Goal: Information Seeking & Learning: Learn about a topic

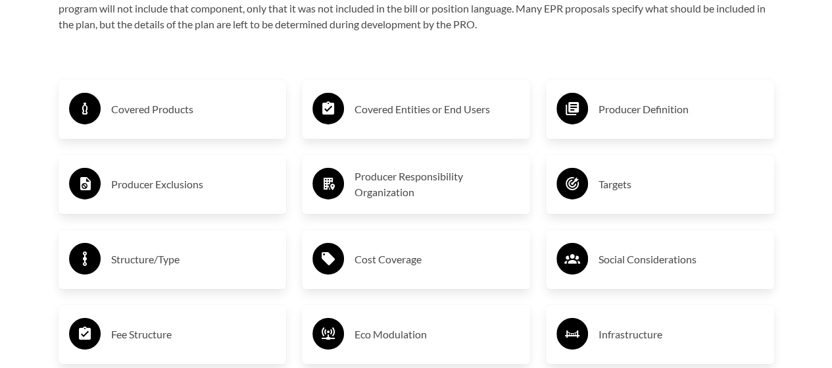
scroll to position [2109, 0]
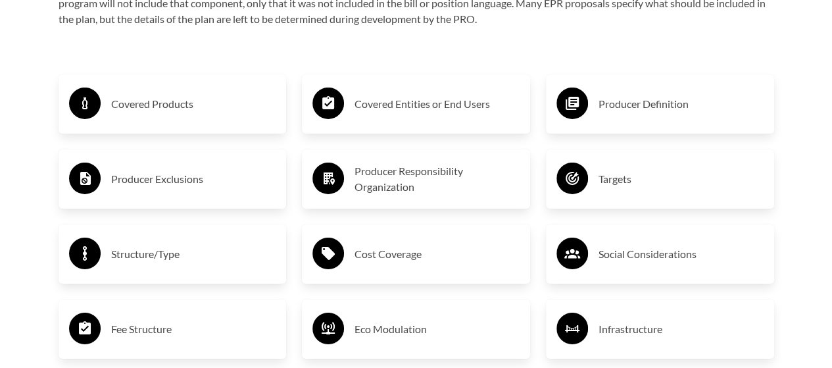
click at [162, 103] on h3 "Covered Products" at bounding box center [193, 103] width 165 height 21
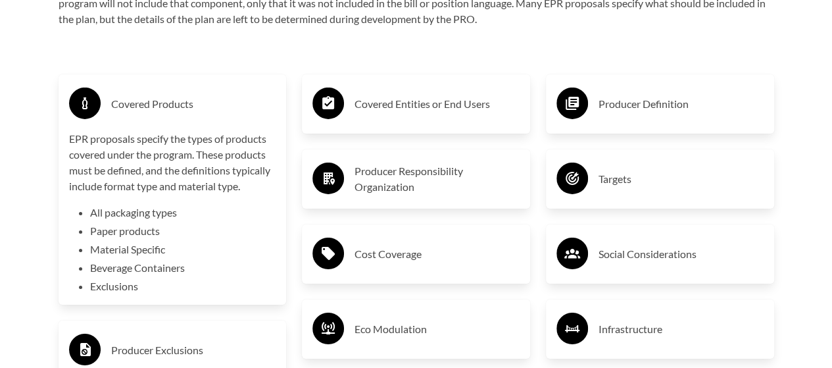
click at [143, 113] on h3 "Covered Products" at bounding box center [193, 103] width 165 height 21
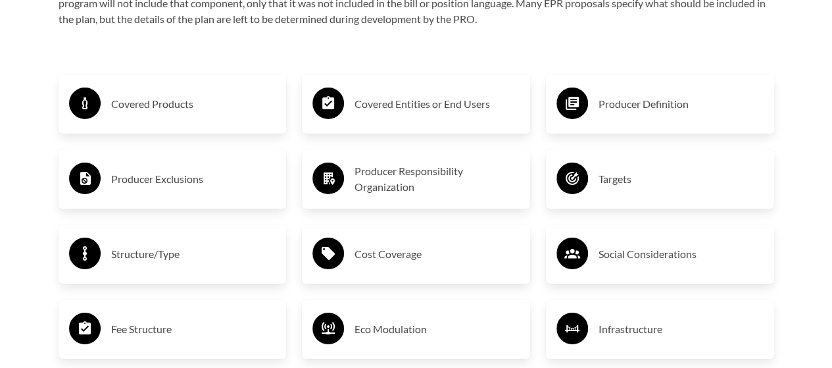
click at [442, 108] on h3 "Covered Entities or End Users" at bounding box center [436, 103] width 165 height 21
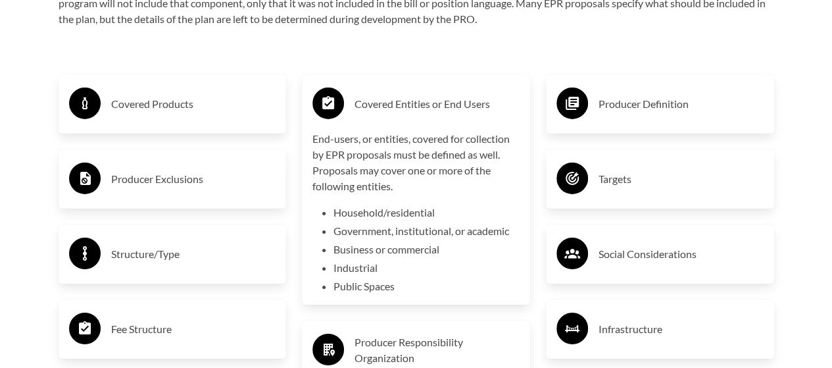
click at [442, 108] on h3 "Covered Entities or End Users" at bounding box center [436, 103] width 165 height 21
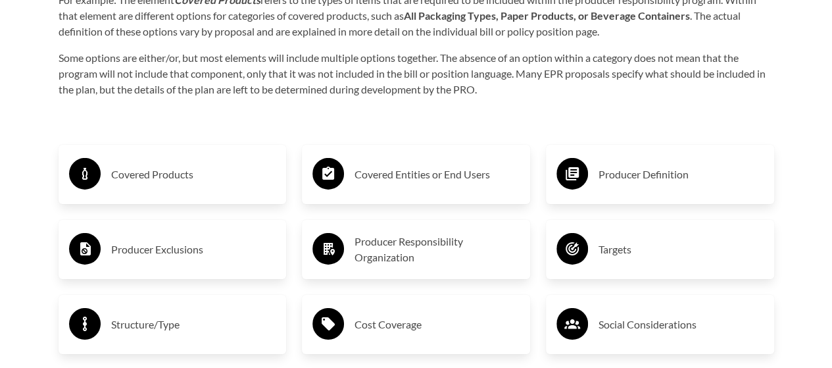
scroll to position [2045, 0]
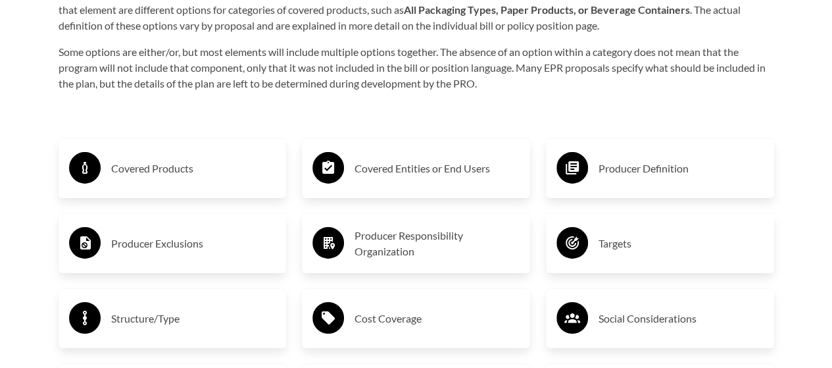
click at [149, 178] on h3 "Covered Products" at bounding box center [193, 168] width 165 height 21
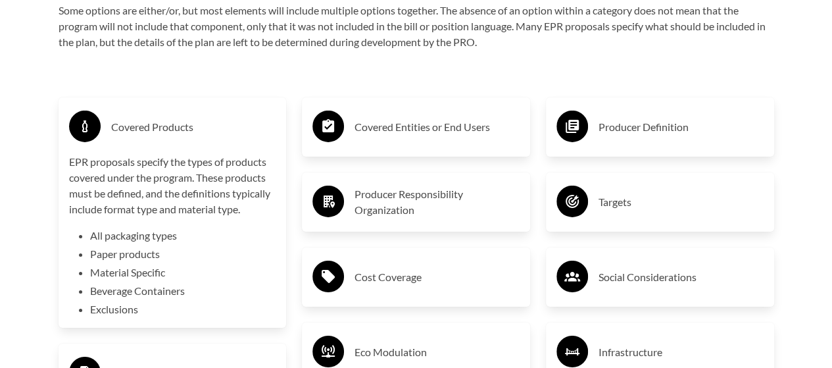
scroll to position [2087, 0]
click at [138, 125] on h3 "Covered Products" at bounding box center [193, 126] width 165 height 21
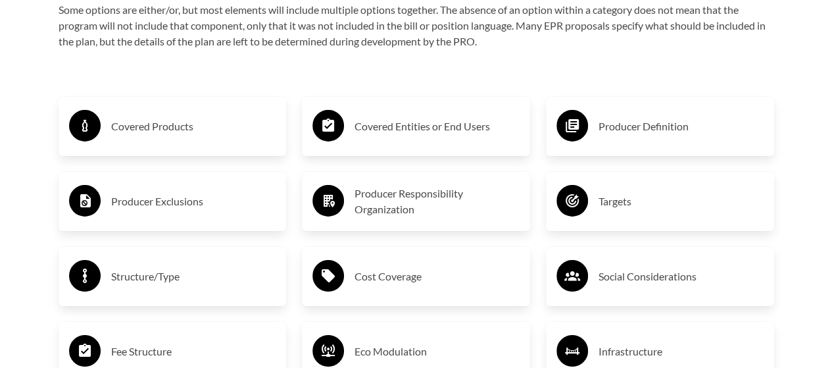
click at [192, 79] on div "Covered Products Producer Exclusions Structure/Type Fee Structure Additional Po…" at bounding box center [173, 351] width 244 height 556
click at [154, 137] on h3 "Covered Products" at bounding box center [193, 126] width 165 height 21
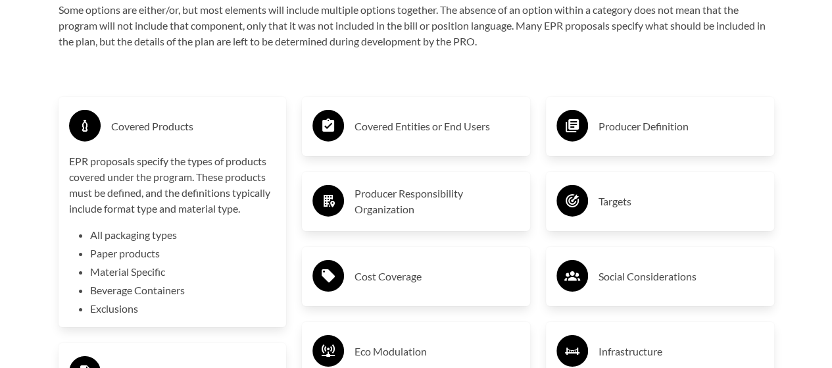
drag, startPoint x: 170, startPoint y: 128, endPoint x: 124, endPoint y: 112, distance: 49.1
click at [124, 112] on div "Covered Products" at bounding box center [172, 126] width 207 height 38
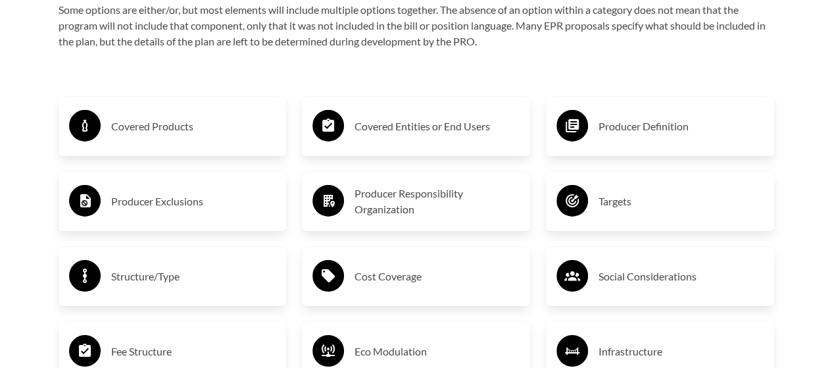
drag, startPoint x: 134, startPoint y: 88, endPoint x: 75, endPoint y: 62, distance: 64.5
click at [75, 62] on div "Purpose of the Guide EPR for packaging and paper products is gaining attention …" at bounding box center [416, 141] width 758 height 1674
click at [150, 214] on div "Producer Exclusions" at bounding box center [172, 201] width 207 height 38
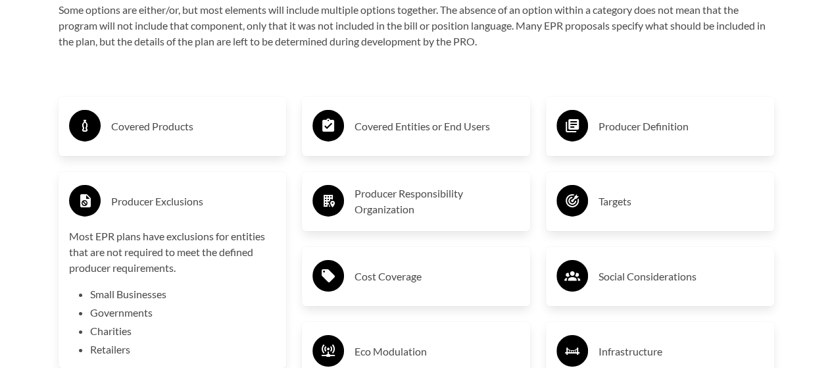
drag, startPoint x: 150, startPoint y: 214, endPoint x: 116, endPoint y: 214, distance: 34.2
click at [116, 214] on div "Producer Exclusions" at bounding box center [172, 201] width 207 height 38
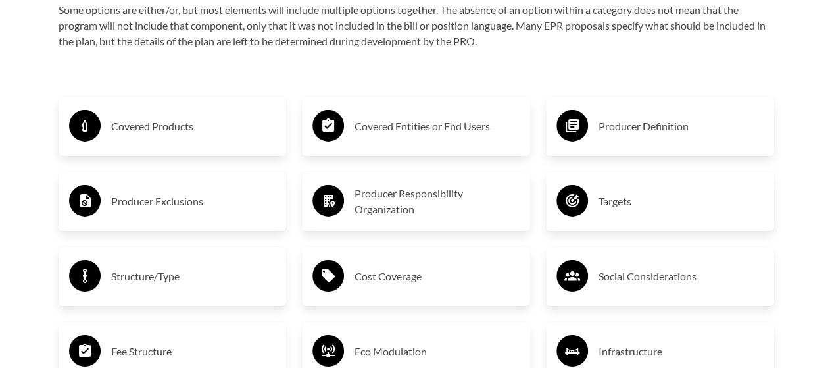
click at [135, 130] on h3 "Covered Products" at bounding box center [193, 126] width 165 height 21
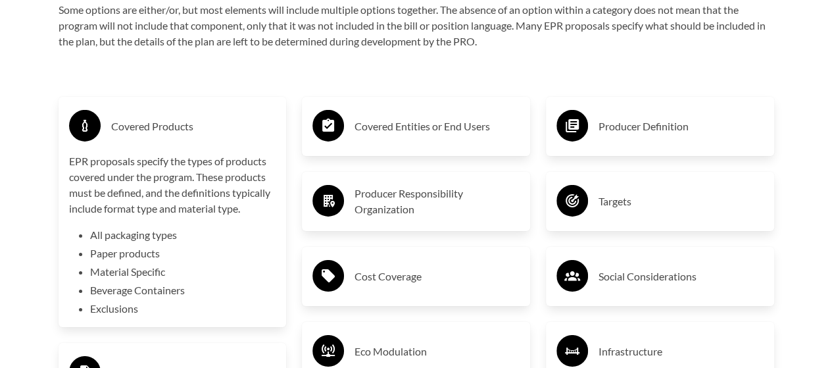
click at [211, 73] on div "Purpose of the Guide EPR for packaging and paper products is gaining attention …" at bounding box center [416, 226] width 758 height 1845
click at [212, 124] on h3 "Covered Products" at bounding box center [193, 126] width 165 height 21
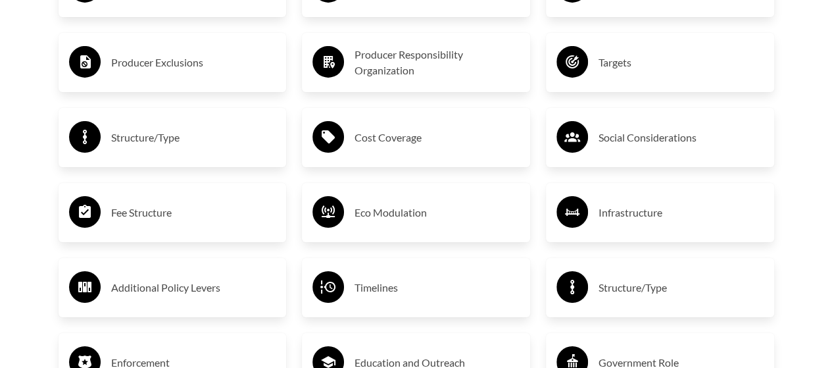
scroll to position [2227, 0]
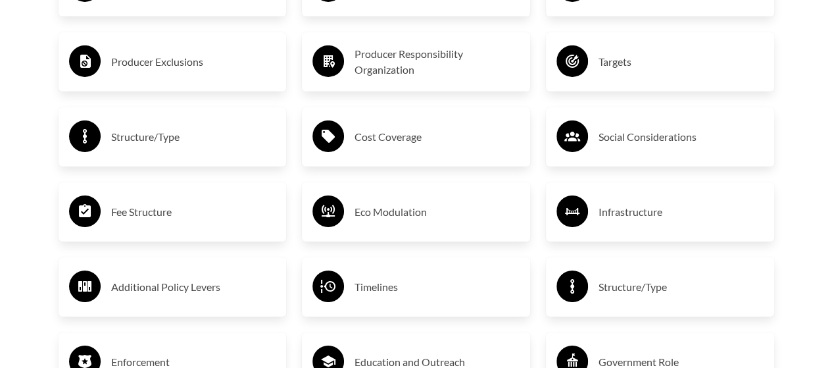
click at [158, 147] on h3 "Structure/Type" at bounding box center [193, 136] width 165 height 21
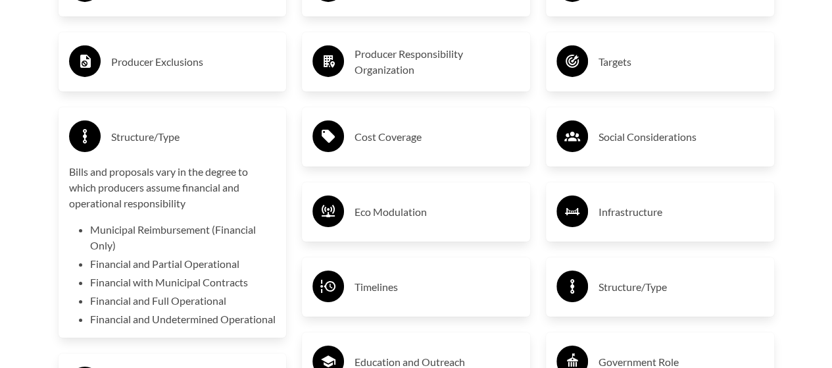
click at [155, 137] on h3 "Structure/Type" at bounding box center [193, 136] width 165 height 21
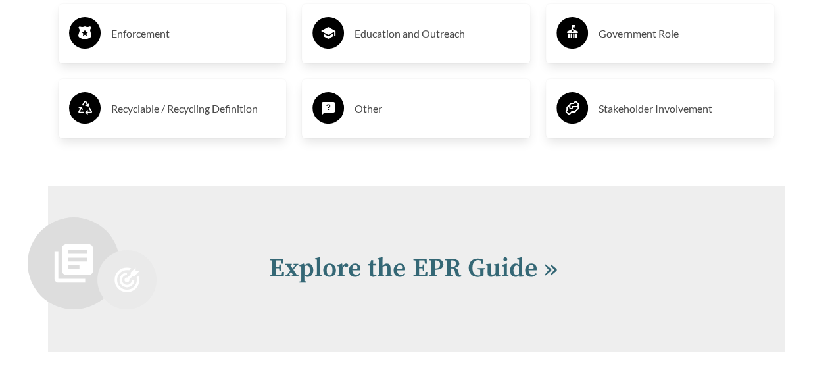
scroll to position [2551, 0]
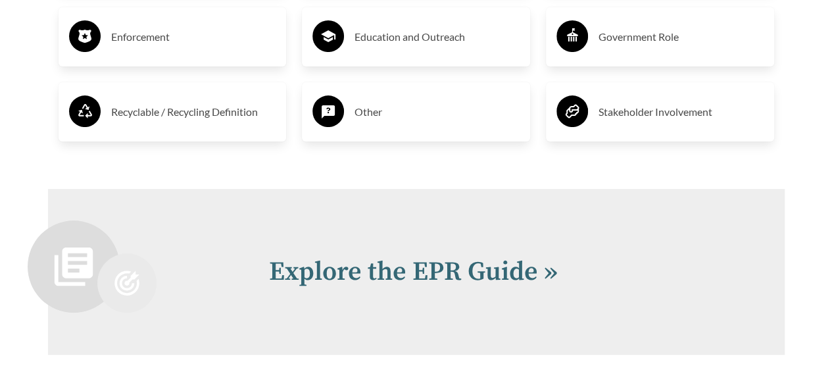
click at [229, 114] on h3 "Recyclable / Recycling Definition" at bounding box center [193, 111] width 165 height 21
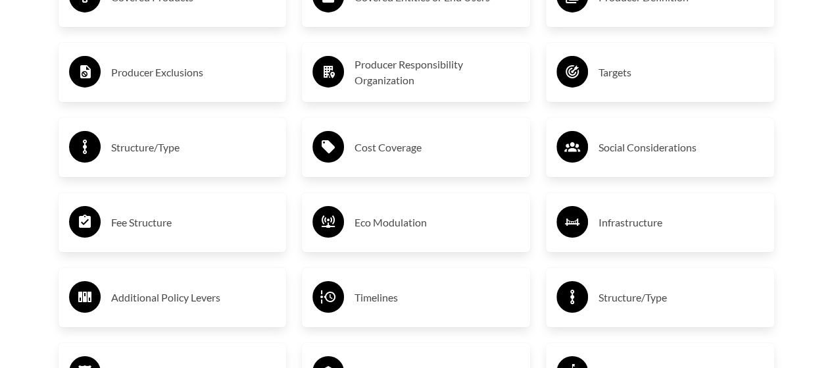
scroll to position [2140, 0]
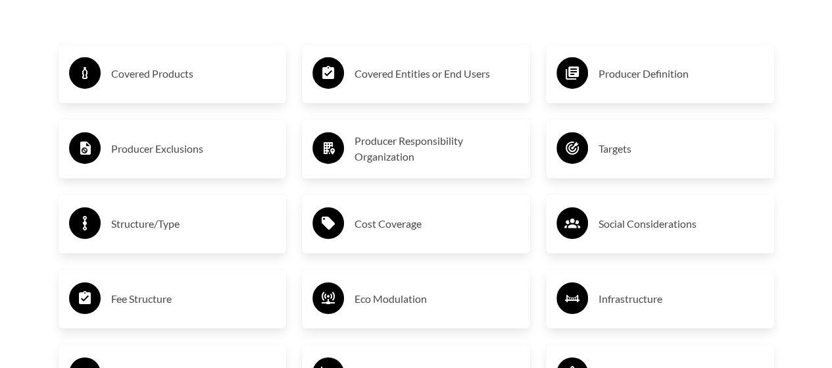
click at [397, 154] on h3 "Producer Responsibility Organization" at bounding box center [436, 149] width 165 height 32
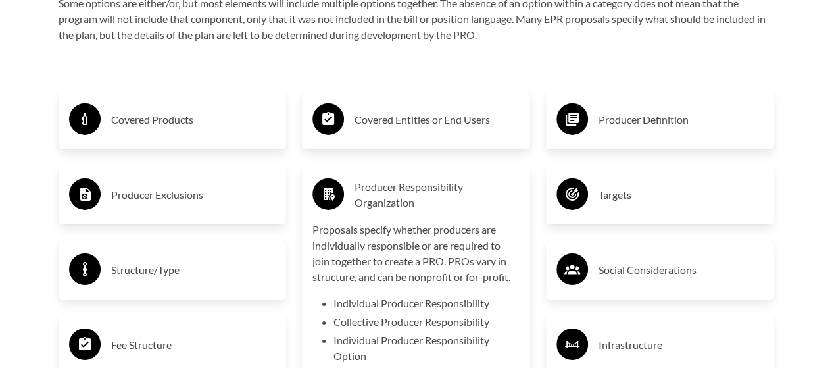
scroll to position [2090, 0]
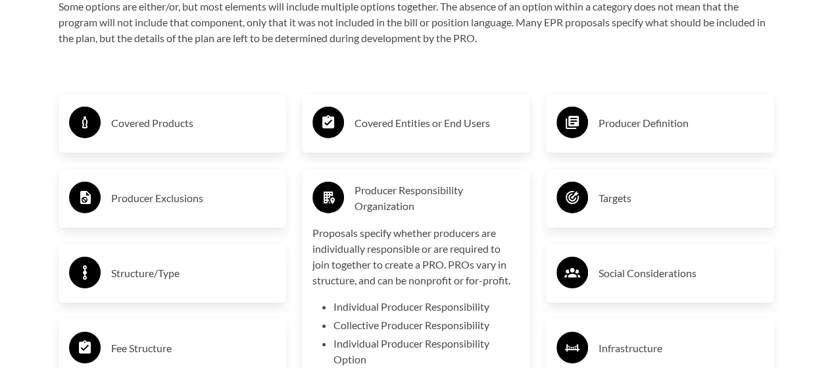
click at [423, 124] on h3 "Covered Entities or End Users" at bounding box center [436, 122] width 165 height 21
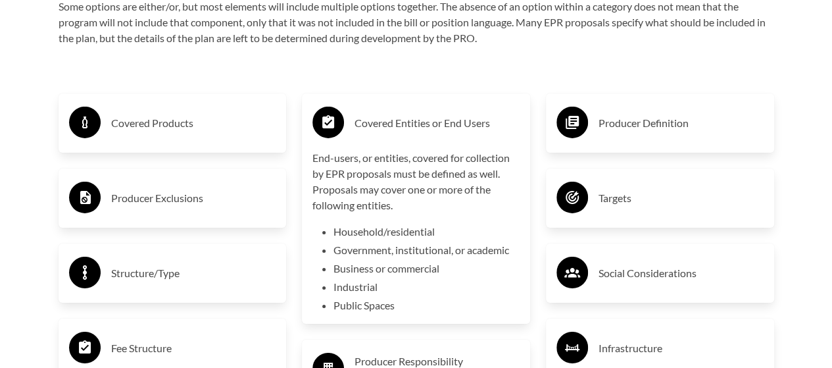
click at [663, 98] on div "Producer Definition" at bounding box center [660, 122] width 228 height 59
click at [640, 135] on div "Producer Definition" at bounding box center [659, 123] width 207 height 38
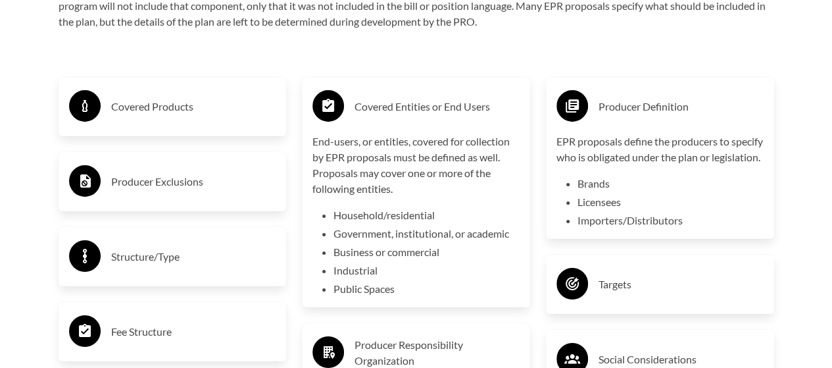
scroll to position [2109, 0]
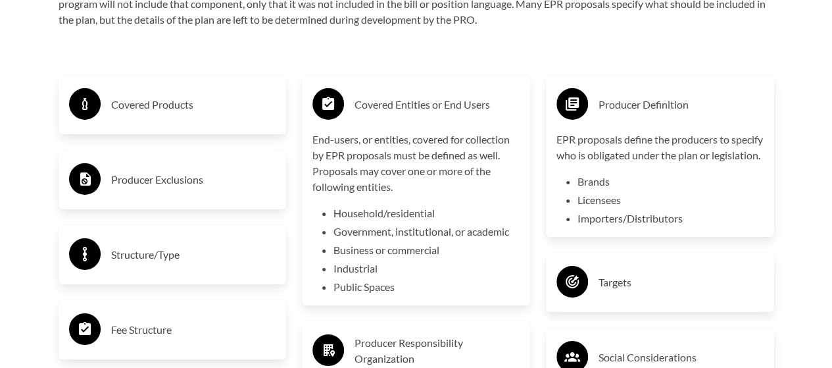
click at [116, 181] on h3 "Producer Exclusions" at bounding box center [193, 179] width 165 height 21
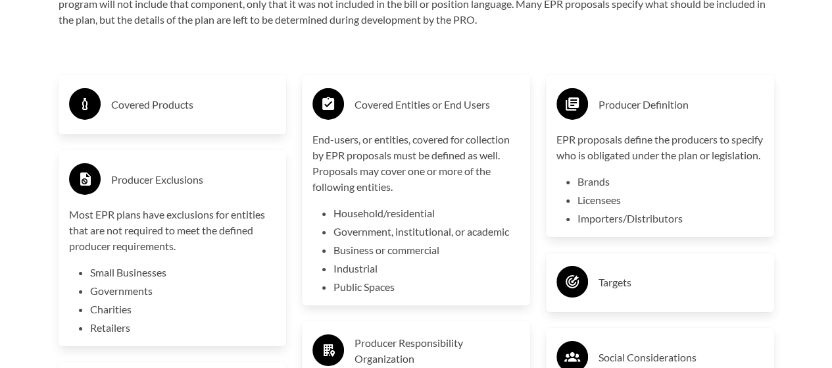
click at [405, 115] on h3 "Covered Entities or End Users" at bounding box center [436, 104] width 165 height 21
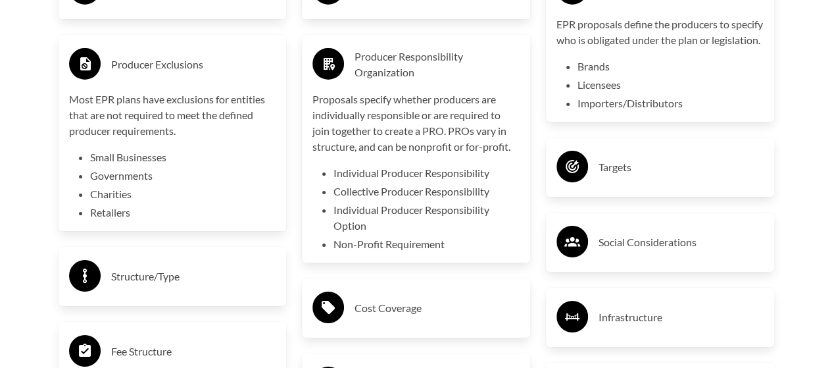
scroll to position [2229, 0]
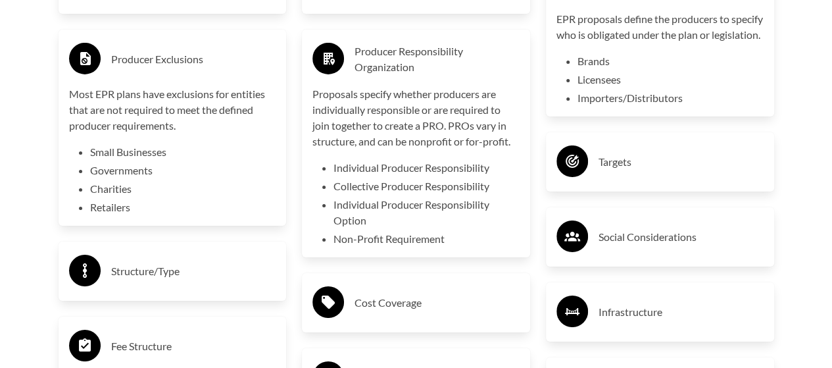
click at [409, 65] on h3 "Producer Responsibility Organization" at bounding box center [436, 59] width 165 height 32
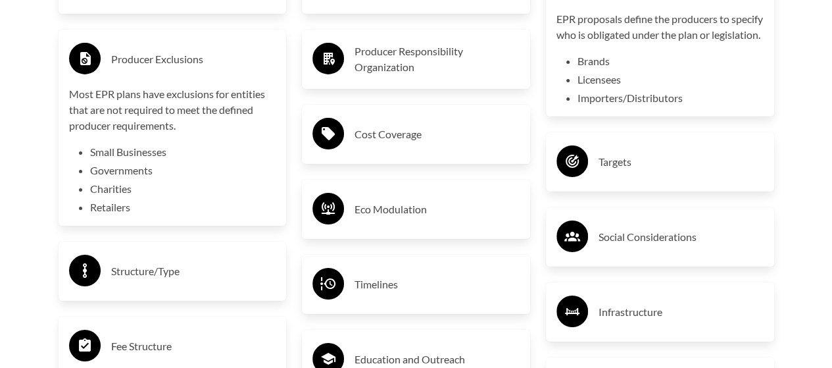
click at [629, 14] on p "EPR proposals define the producers to specify who is obligated under the plan o…" at bounding box center [659, 27] width 207 height 32
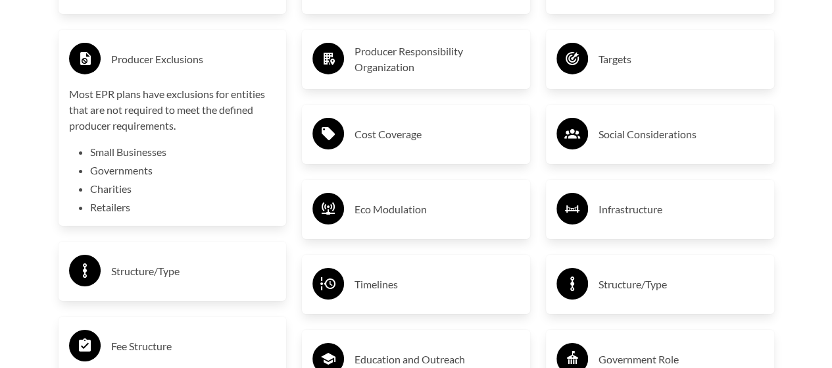
click at [630, 64] on h3 "Targets" at bounding box center [680, 59] width 165 height 21
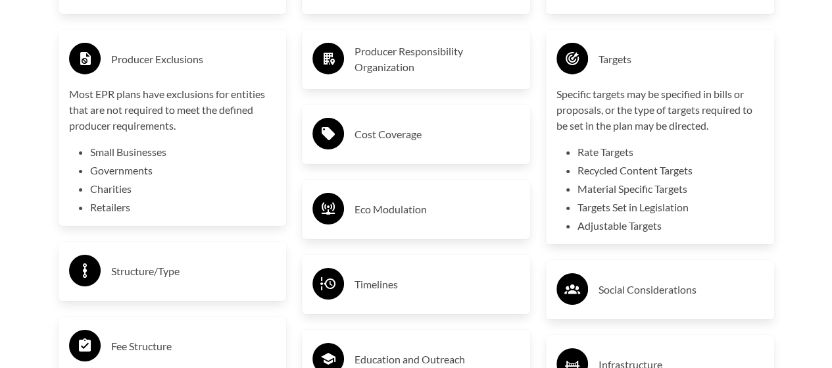
click at [629, 63] on h3 "Targets" at bounding box center [680, 59] width 165 height 21
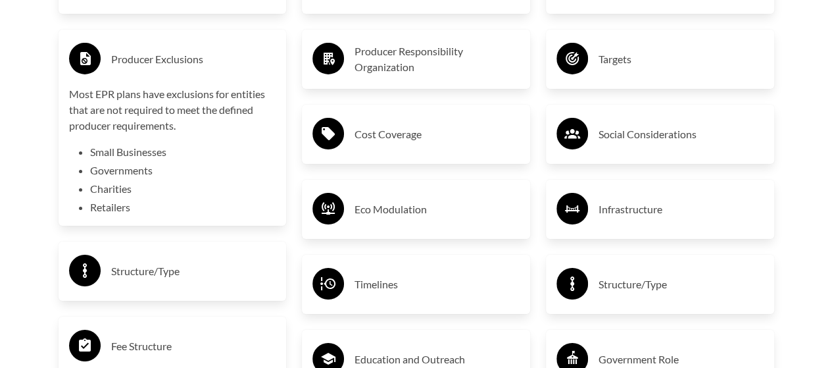
click at [176, 66] on h3 "Producer Exclusions" at bounding box center [193, 59] width 165 height 21
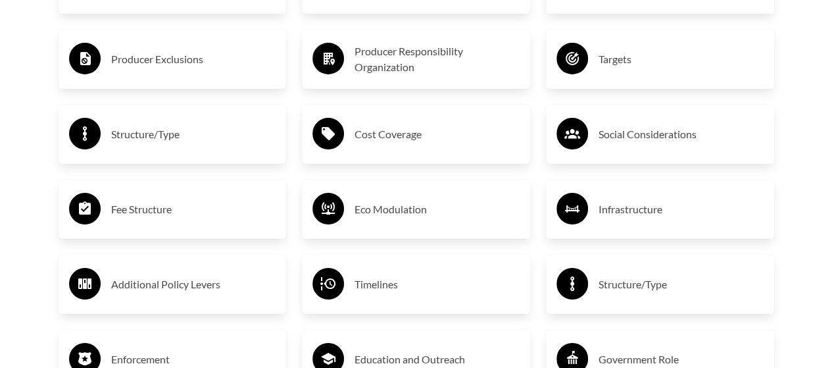
click at [183, 202] on h3 "Fee Structure" at bounding box center [193, 209] width 165 height 21
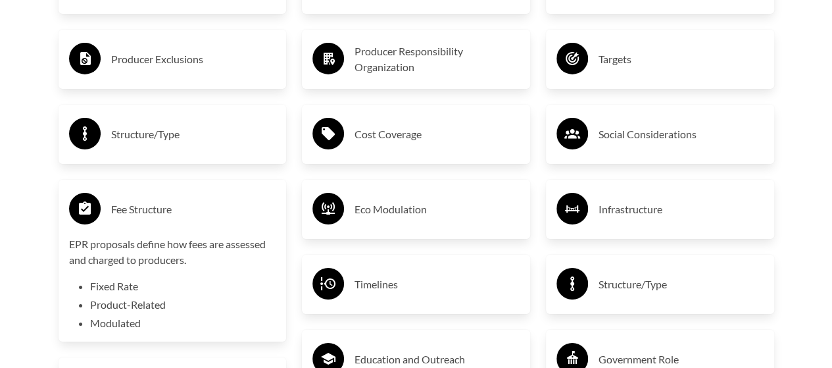
click at [183, 202] on h3 "Fee Structure" at bounding box center [193, 209] width 165 height 21
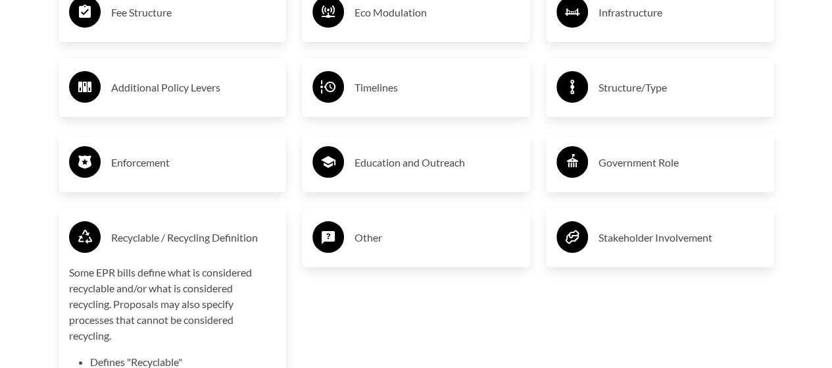
scroll to position [2426, 0]
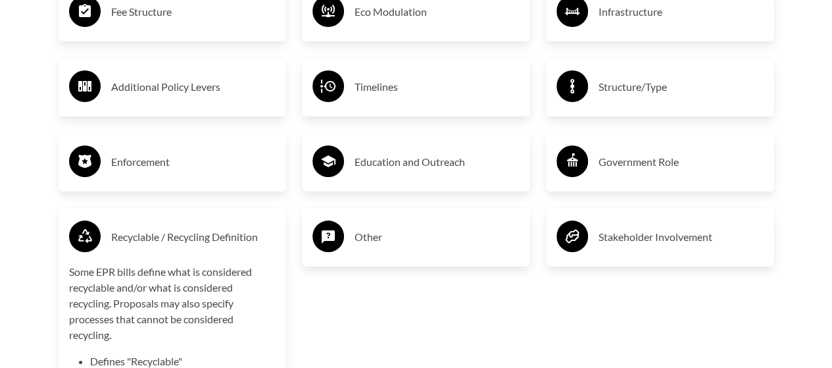
click at [201, 229] on h3 "Recyclable / Recycling Definition" at bounding box center [193, 236] width 165 height 21
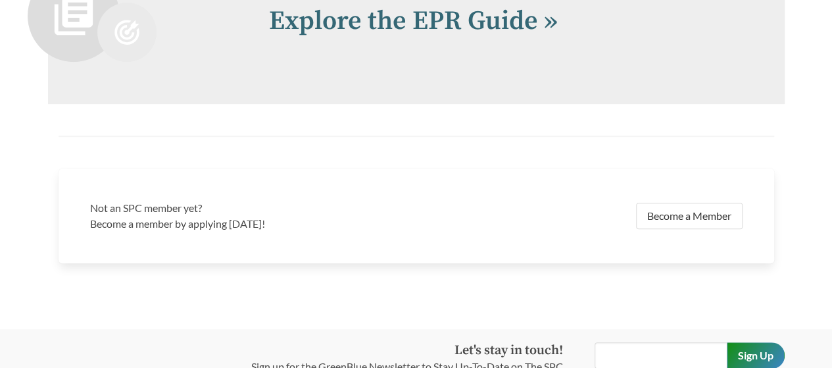
scroll to position [2926, 0]
